Goal: Book appointment/travel/reservation

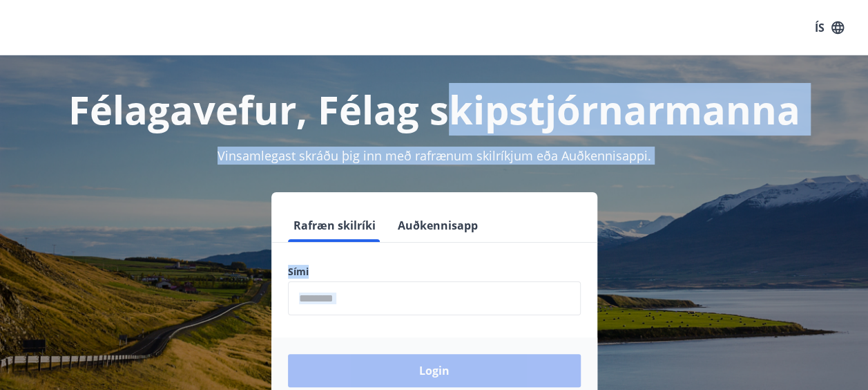
drag, startPoint x: 0, startPoint y: 0, endPoint x: 524, endPoint y: 364, distance: 637.7
click at [524, 364] on div "Félagavefur, Félag skipstjórnarmanna Vinsamlegast skráðu þig inn með rafrænum s…" at bounding box center [434, 251] width 868 height 392
click at [360, 303] on input "phone" at bounding box center [434, 298] width 293 height 34
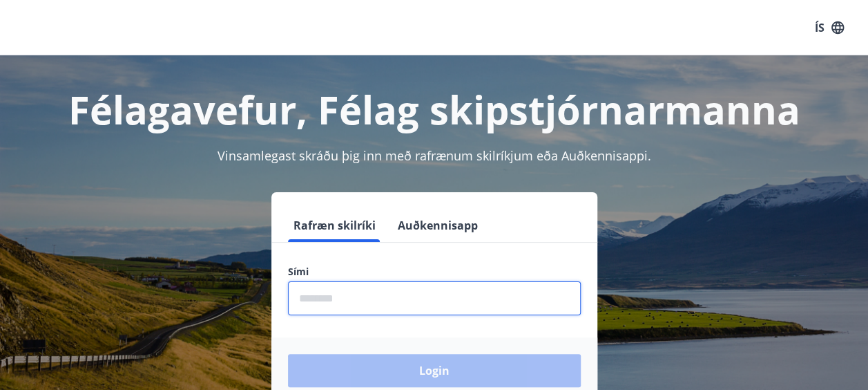
type input "********"
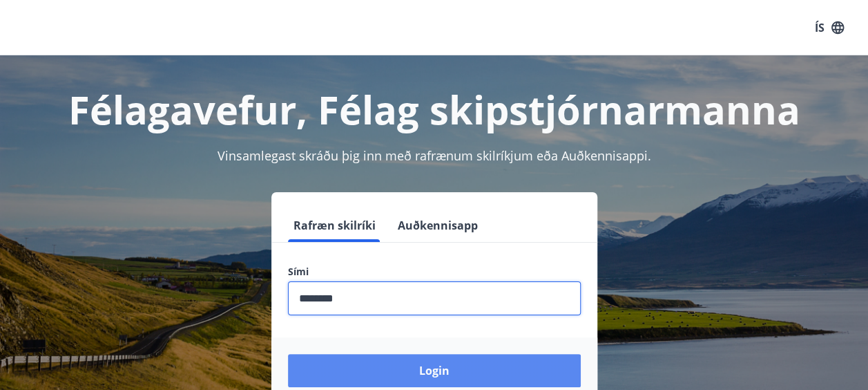
click at [412, 370] on button "Login" at bounding box center [434, 370] width 293 height 33
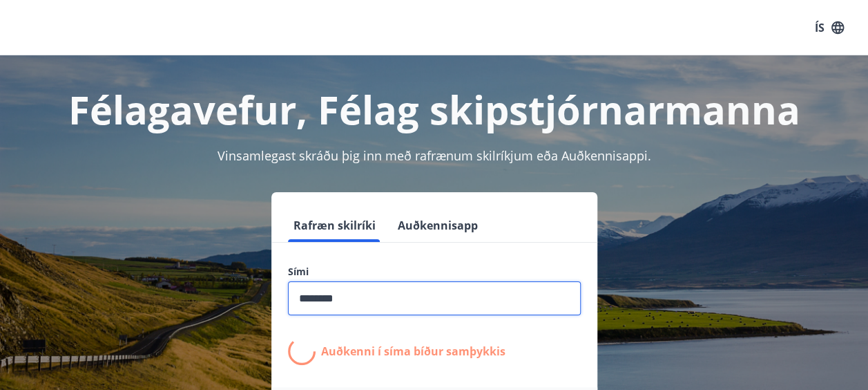
click at [374, 283] on input "phone" at bounding box center [434, 298] width 293 height 34
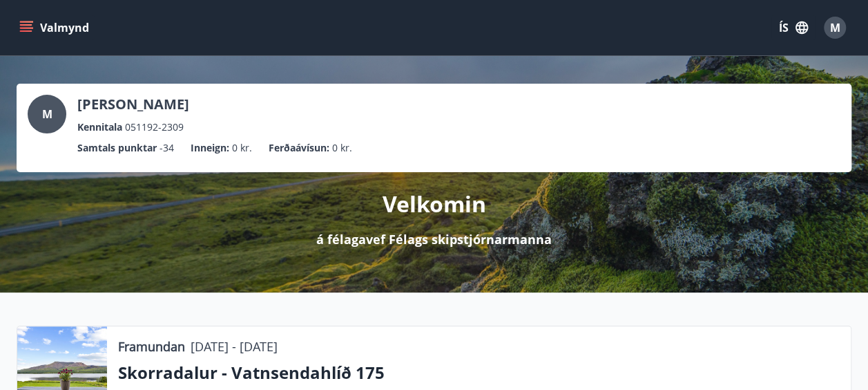
drag, startPoint x: 0, startPoint y: 0, endPoint x: 374, endPoint y: 283, distance: 469.0
click at [374, 283] on div "M [PERSON_NAME] Kennitala 051192-2309 Samtals punktar -34 Inneign : 0 kr. Ferða…" at bounding box center [434, 174] width 868 height 236
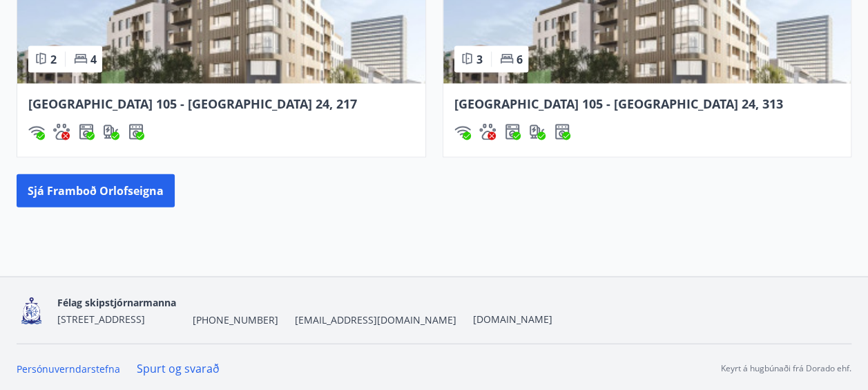
scroll to position [1470, 0]
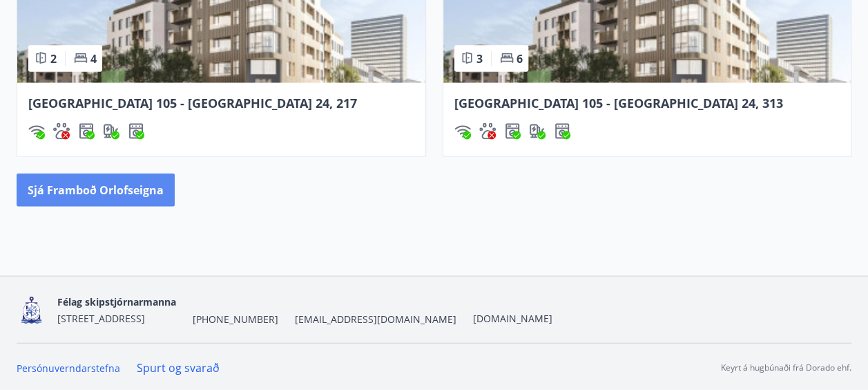
click at [159, 194] on button "Sjá framboð orlofseigna" at bounding box center [96, 189] width 158 height 33
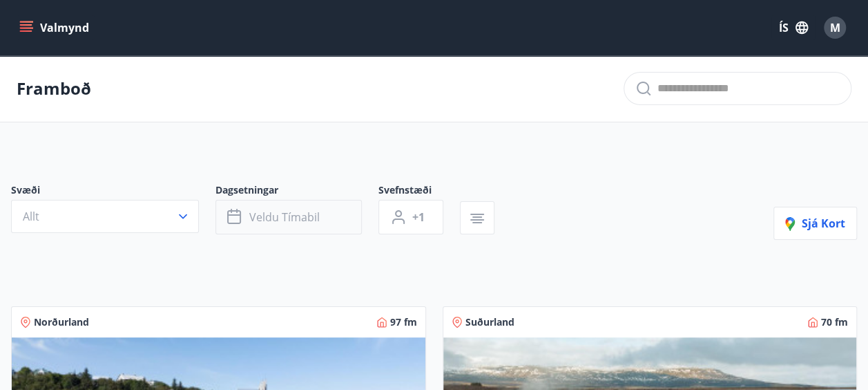
click at [283, 222] on span "Veldu tímabil" at bounding box center [284, 216] width 70 height 15
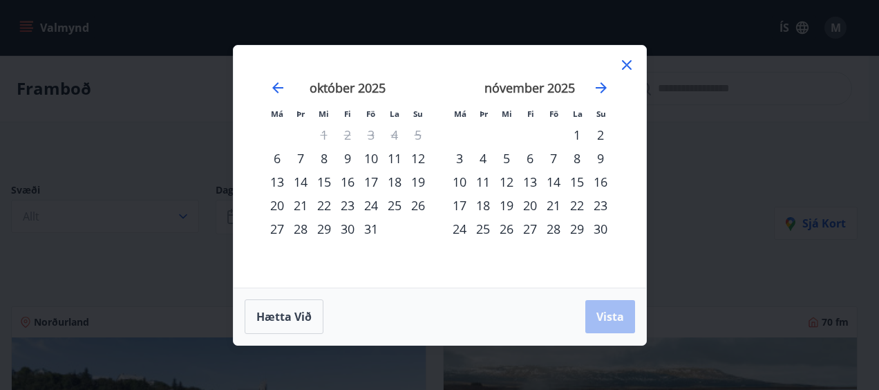
click at [533, 207] on div "20" at bounding box center [529, 204] width 23 height 23
click at [574, 204] on div "22" at bounding box center [576, 204] width 23 height 23
click at [554, 202] on div "21" at bounding box center [553, 204] width 23 height 23
click at [525, 198] on div "20" at bounding box center [529, 204] width 23 height 23
click at [550, 202] on div "21" at bounding box center [553, 204] width 23 height 23
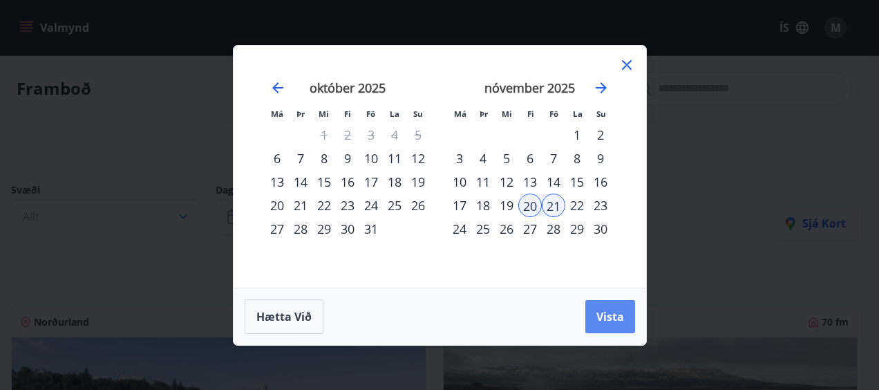
click at [597, 311] on span "Vista" at bounding box center [610, 316] width 28 height 15
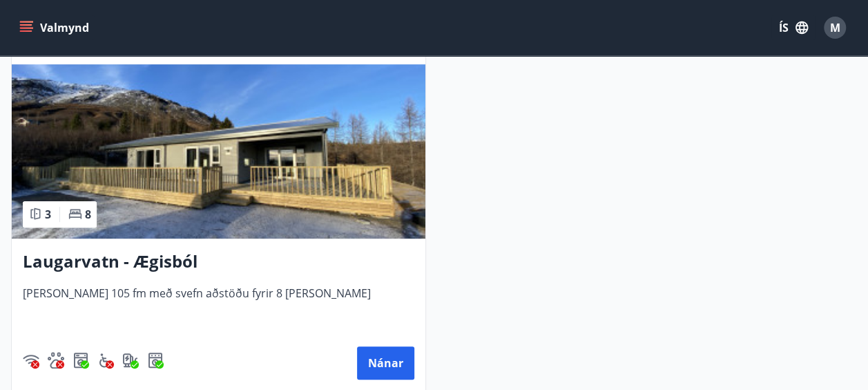
scroll to position [2902, 0]
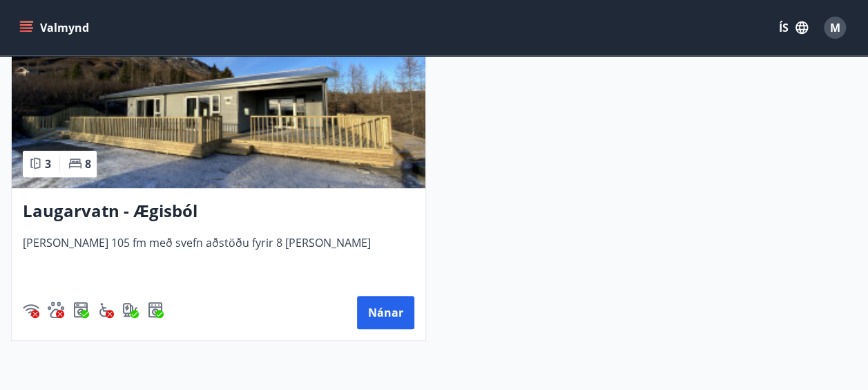
click at [213, 126] on img at bounding box center [219, 101] width 414 height 174
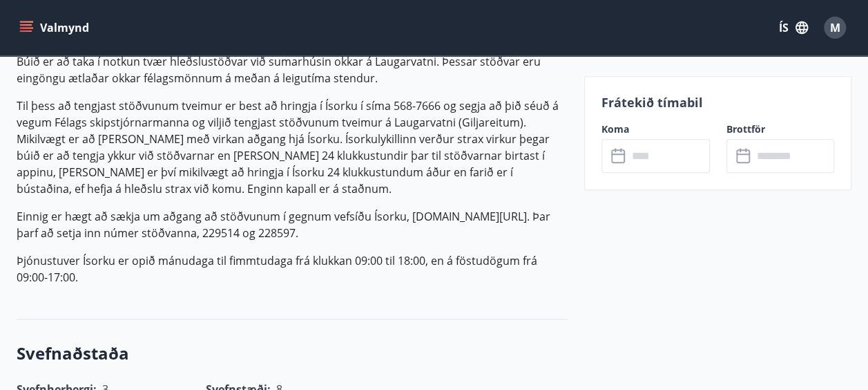
scroll to position [619, 0]
click at [649, 168] on input "text" at bounding box center [669, 156] width 82 height 34
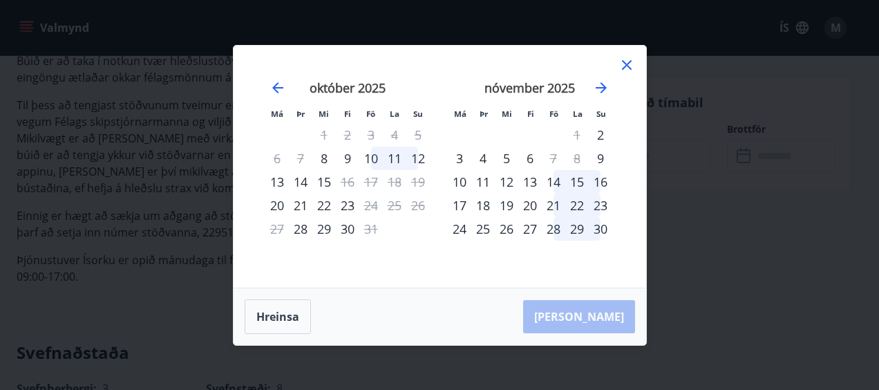
click at [532, 210] on div "20" at bounding box center [529, 204] width 23 height 23
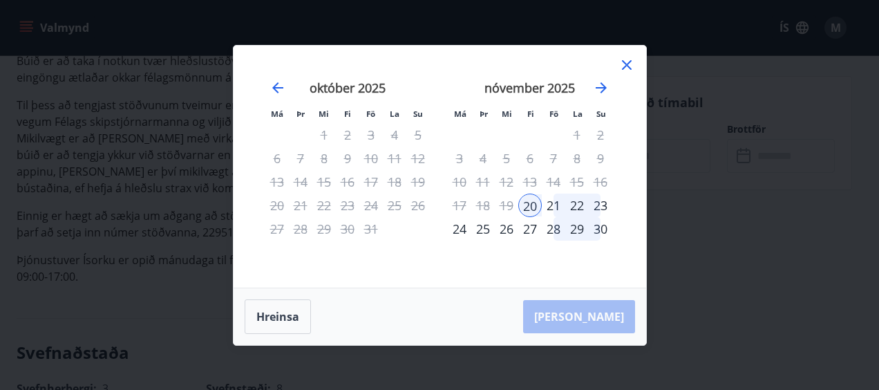
click at [555, 206] on div "21" at bounding box center [553, 204] width 23 height 23
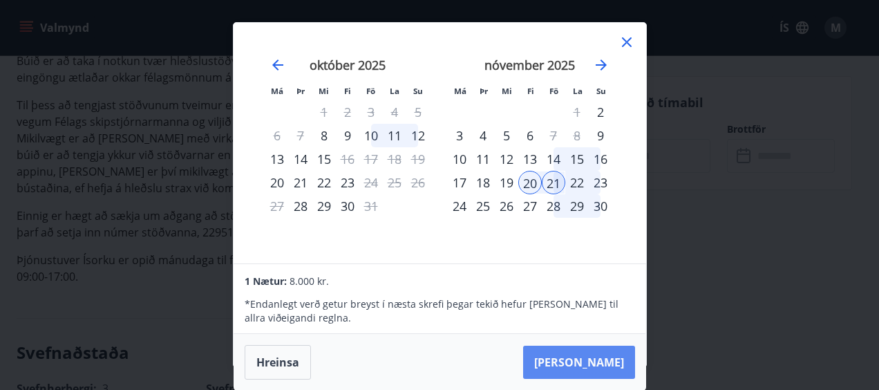
click at [600, 362] on button "[PERSON_NAME]" at bounding box center [579, 361] width 112 height 33
click at [600, 362] on div "[PERSON_NAME]" at bounding box center [439, 362] width 412 height 57
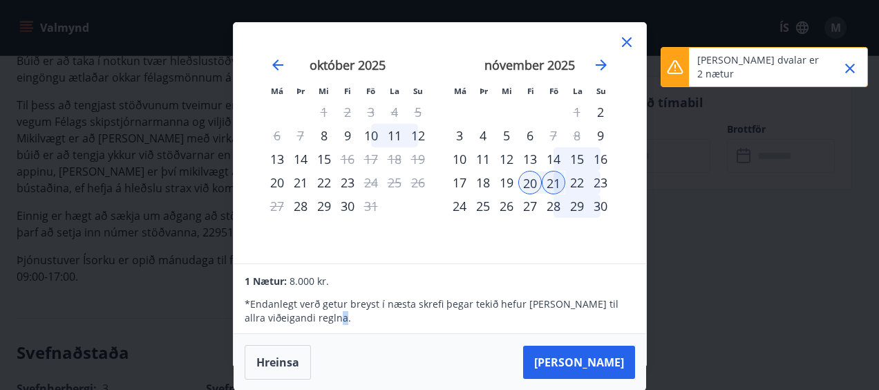
drag, startPoint x: 600, startPoint y: 362, endPoint x: 580, endPoint y: 179, distance: 184.2
click at [580, 179] on div "22" at bounding box center [576, 182] width 23 height 23
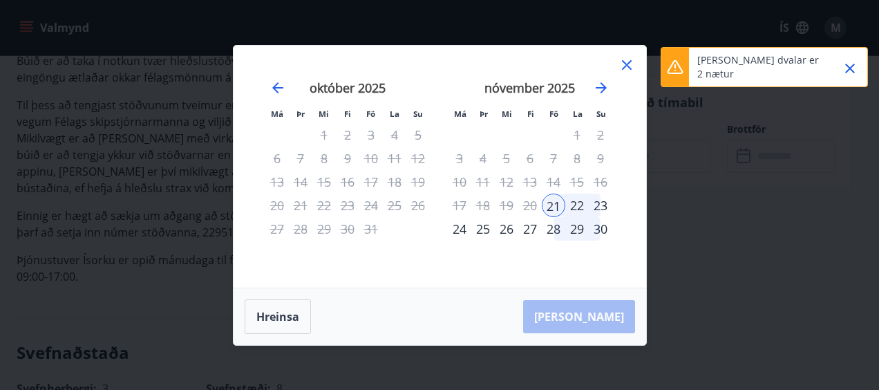
click at [577, 209] on div "22" at bounding box center [576, 204] width 23 height 23
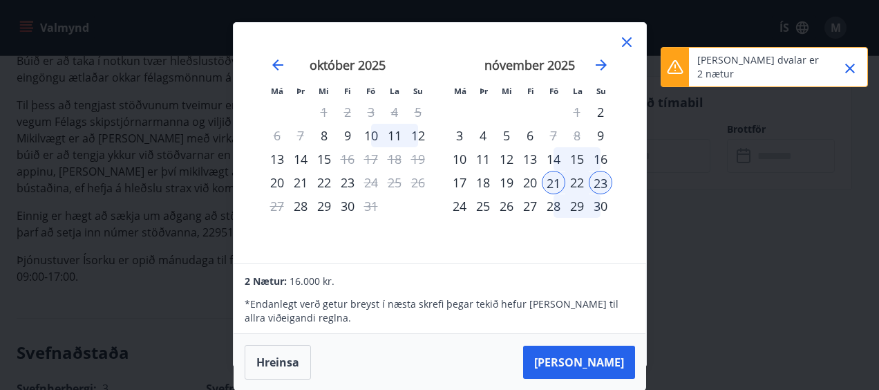
click at [527, 180] on div "20" at bounding box center [529, 182] width 23 height 23
click at [575, 184] on div "22" at bounding box center [576, 182] width 23 height 23
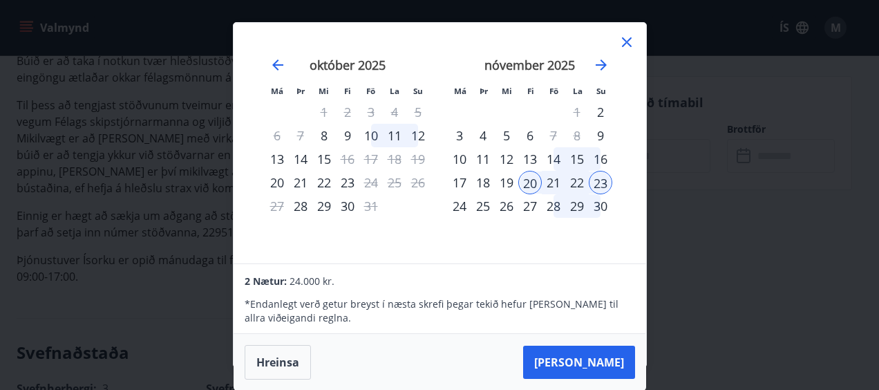
click at [575, 184] on div "22" at bounding box center [576, 182] width 23 height 23
click at [528, 176] on div "20" at bounding box center [529, 182] width 23 height 23
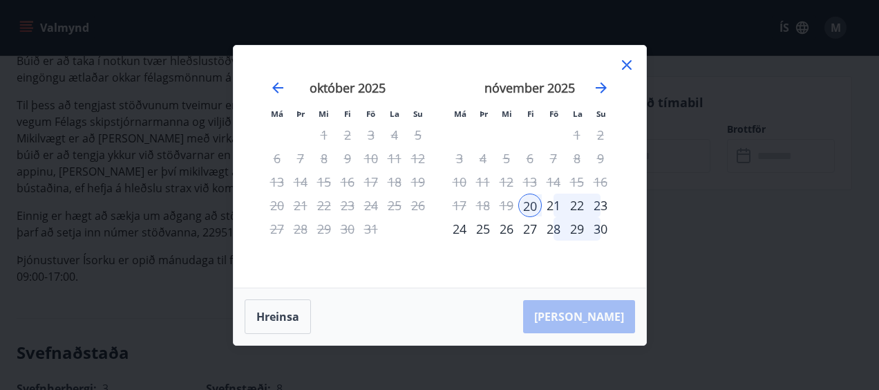
click at [577, 207] on div "22" at bounding box center [576, 204] width 23 height 23
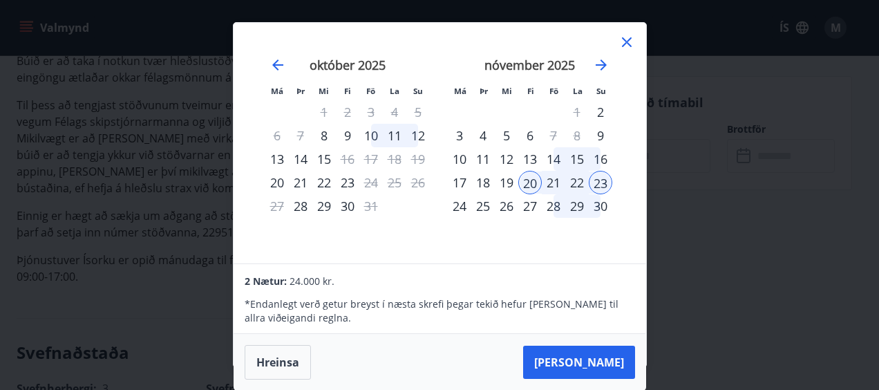
click at [575, 181] on div "22" at bounding box center [576, 182] width 23 height 23
click at [564, 184] on div "21" at bounding box center [553, 182] width 23 height 23
click at [530, 180] on div "20" at bounding box center [529, 182] width 23 height 23
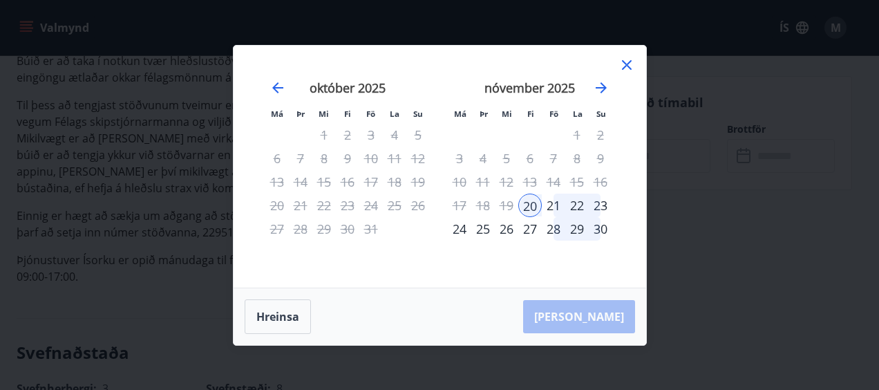
click at [539, 196] on div "20" at bounding box center [529, 204] width 23 height 23
click at [544, 202] on div "21" at bounding box center [553, 204] width 23 height 23
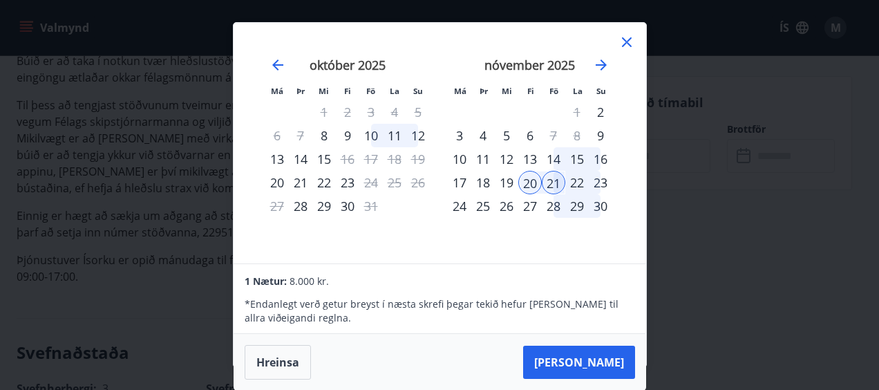
click at [602, 182] on div "23" at bounding box center [600, 182] width 23 height 23
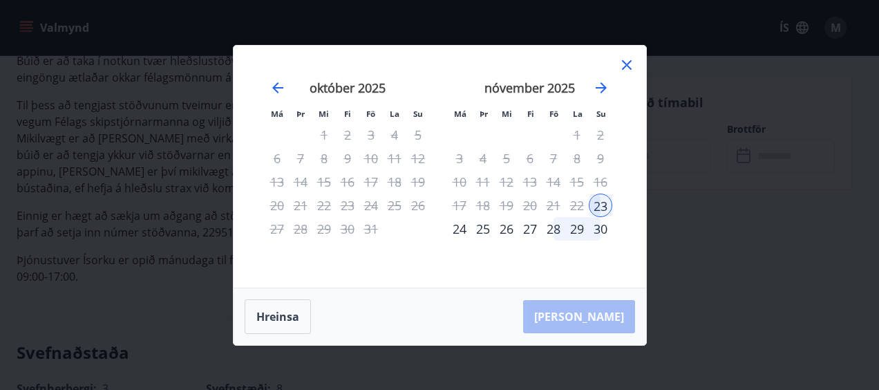
click at [626, 68] on icon at bounding box center [626, 65] width 17 height 17
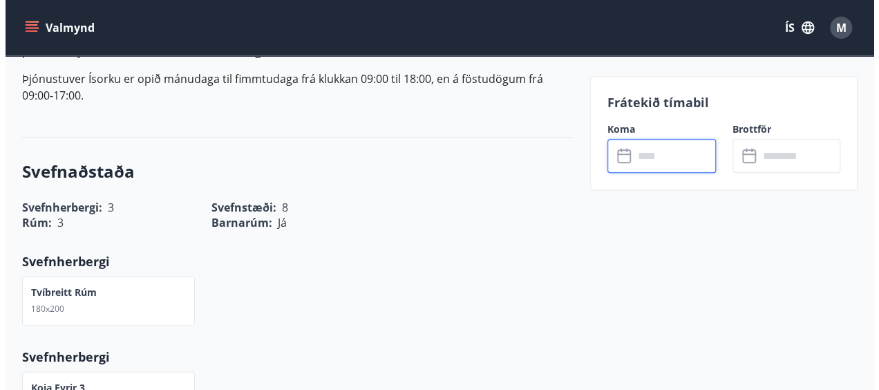
scroll to position [801, 0]
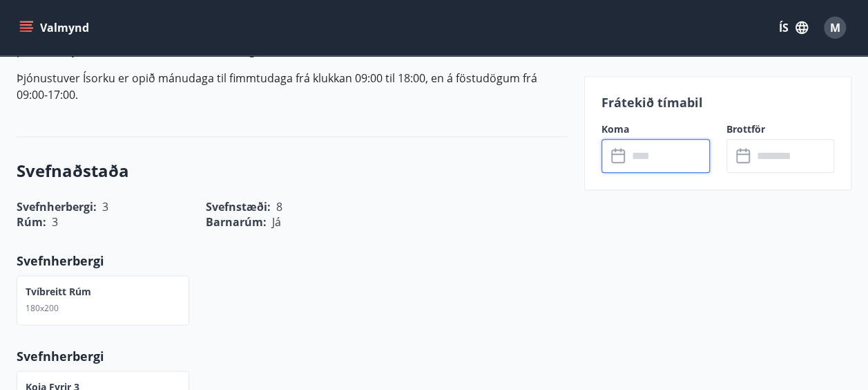
click at [647, 166] on input "text" at bounding box center [669, 156] width 82 height 34
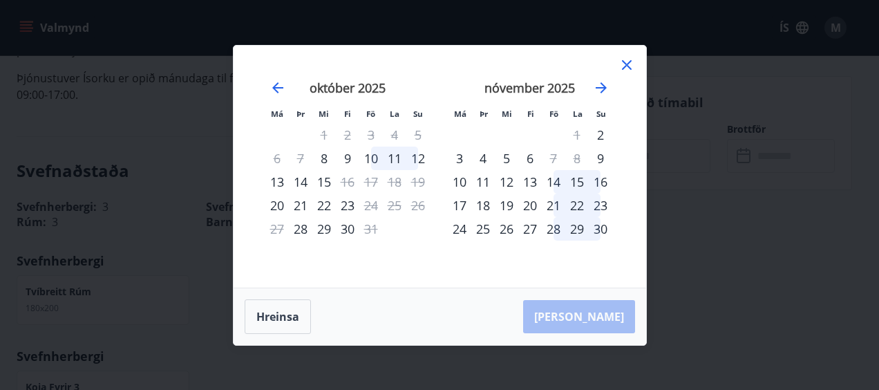
click at [530, 200] on div "20" at bounding box center [529, 204] width 23 height 23
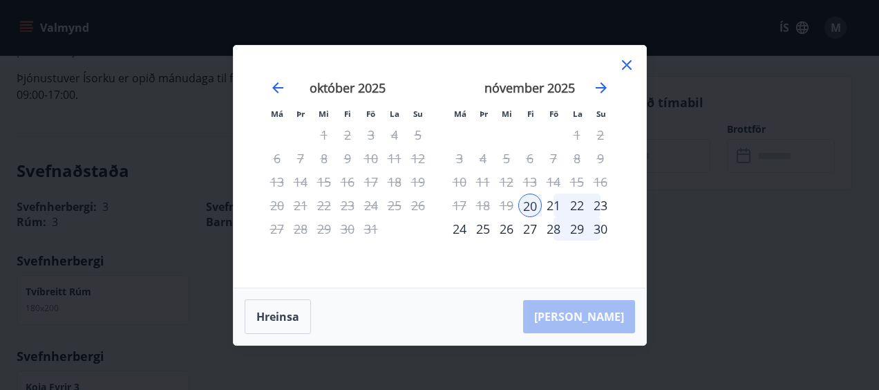
click at [580, 202] on div "22" at bounding box center [576, 204] width 23 height 23
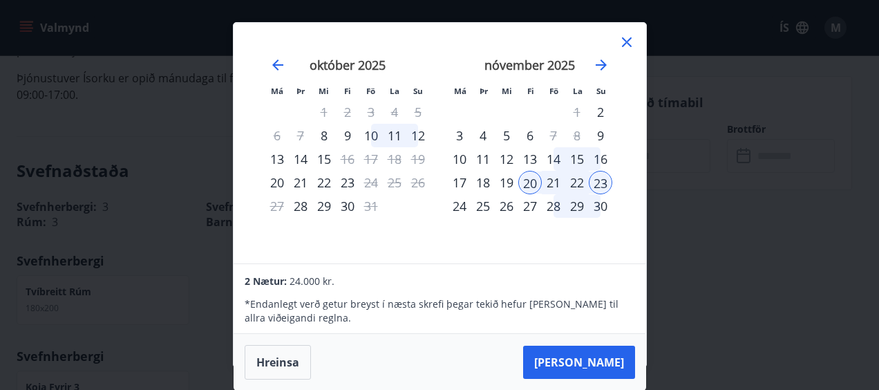
click at [549, 182] on div "21" at bounding box center [553, 182] width 23 height 23
